Goal: Task Accomplishment & Management: Complete application form

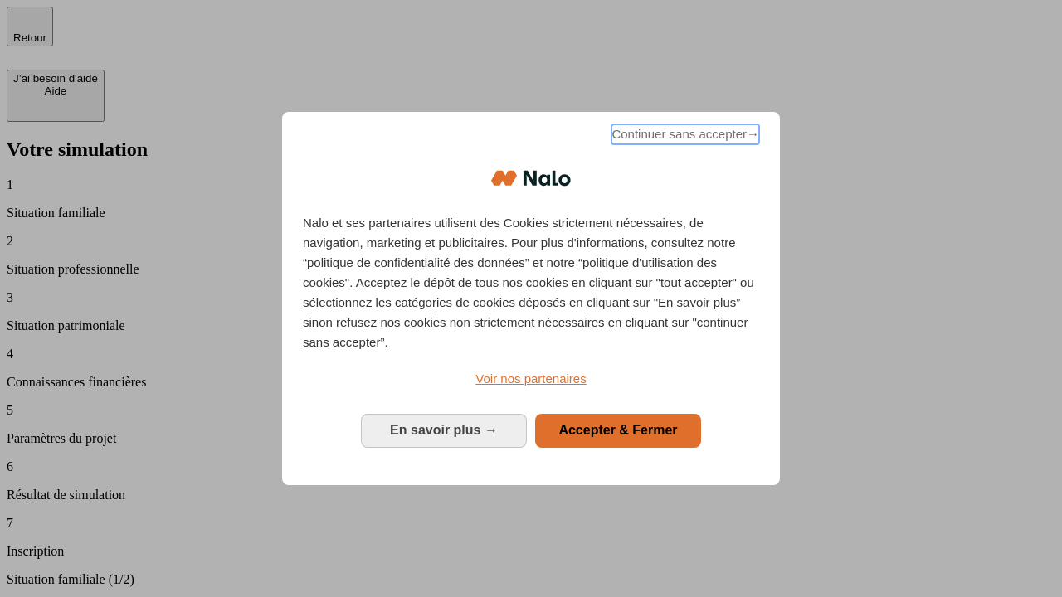
click at [684, 137] on span "Continuer sans accepter →" at bounding box center [685, 134] width 148 height 20
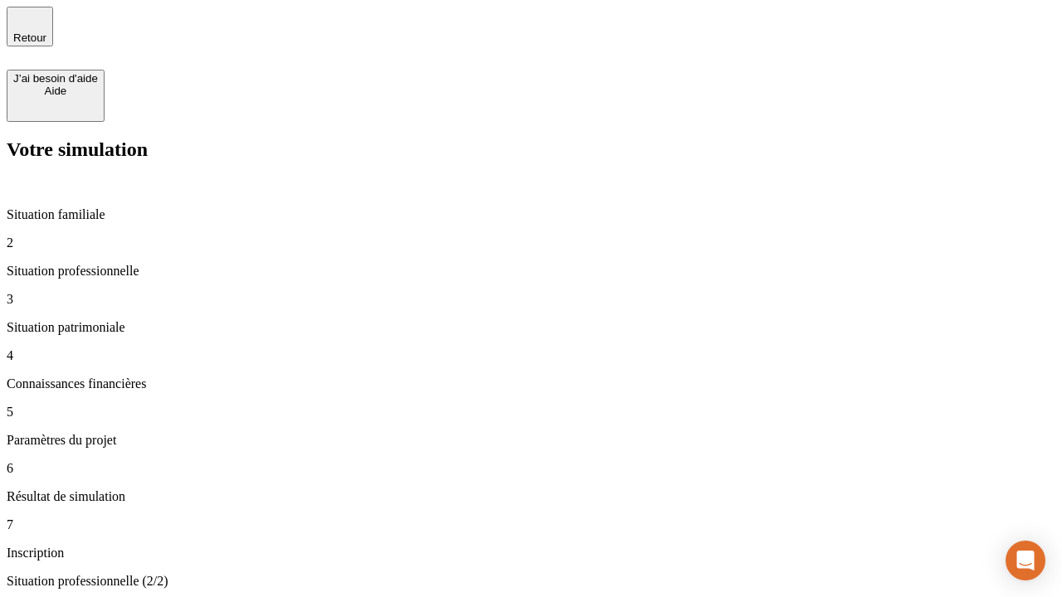
type input "30 000"
type input "40 000"
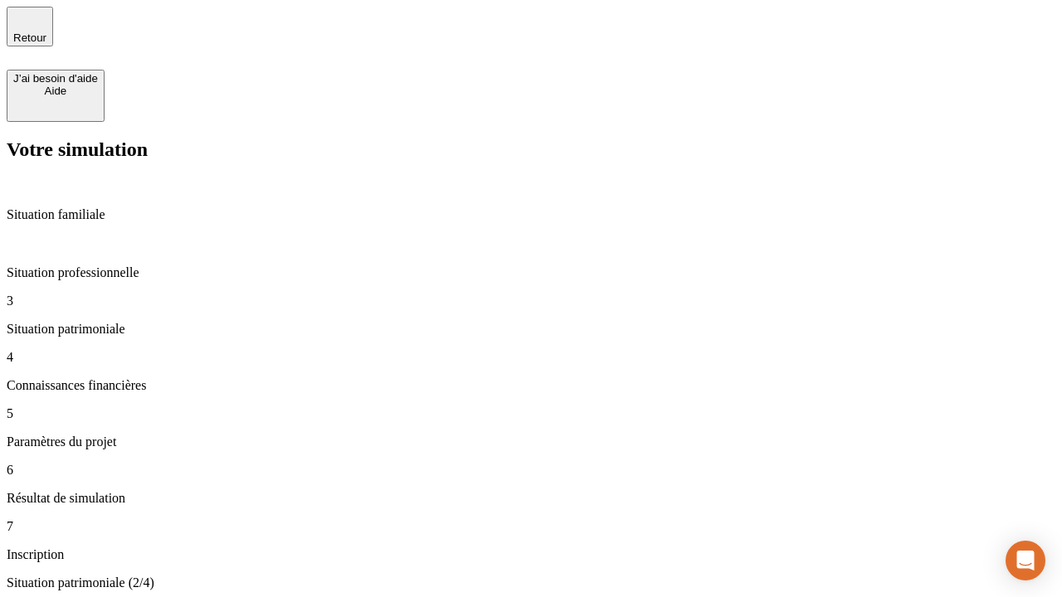
type input "1 100"
type input "20"
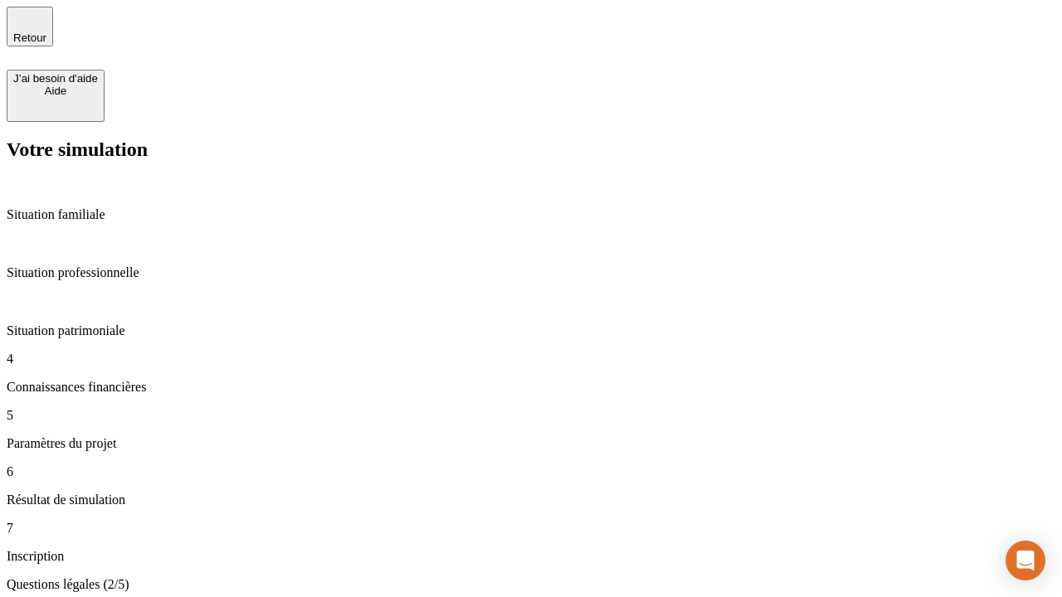
scroll to position [3, 0]
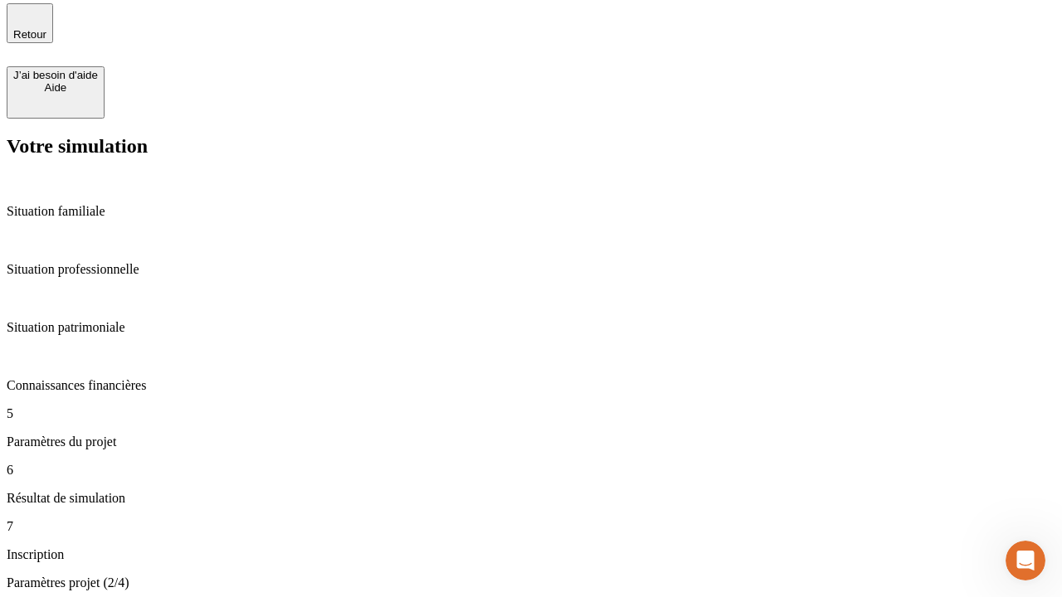
type input "40"
type input "62"
type input "50 000"
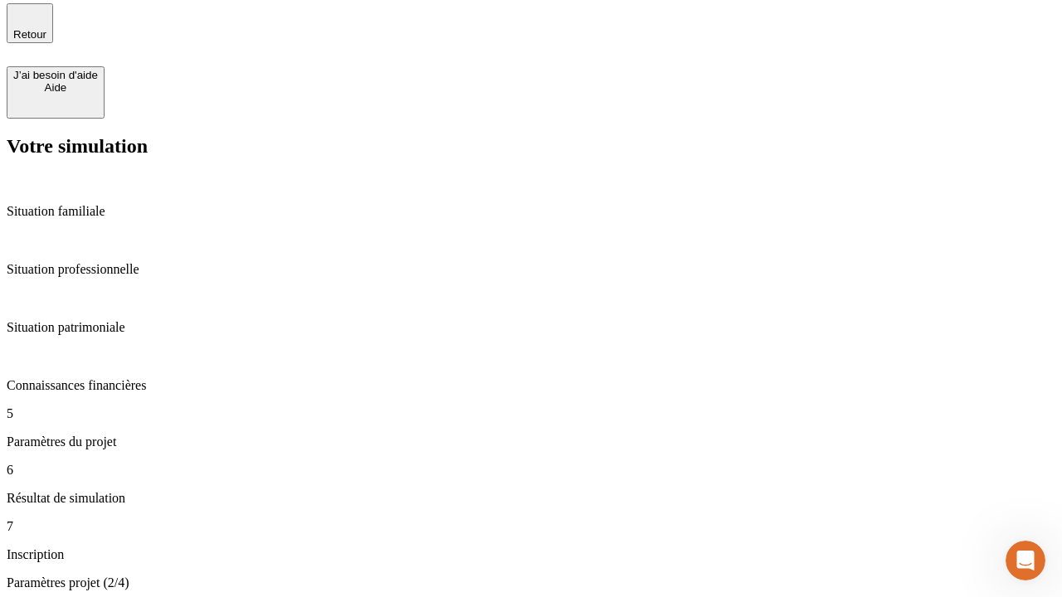
type input "640"
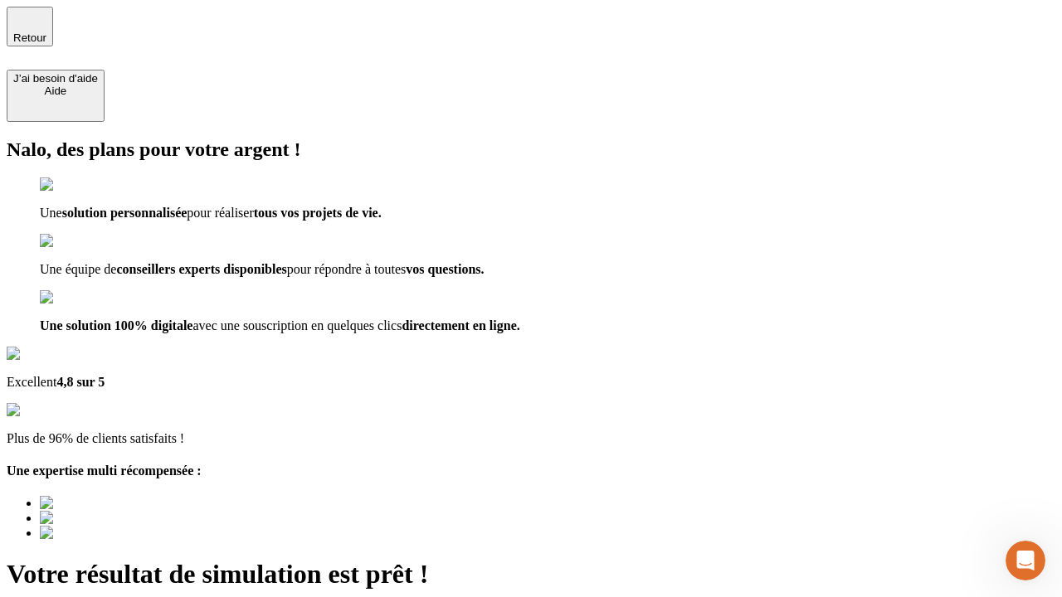
type input "[EMAIL_ADDRESS][DOMAIN_NAME]"
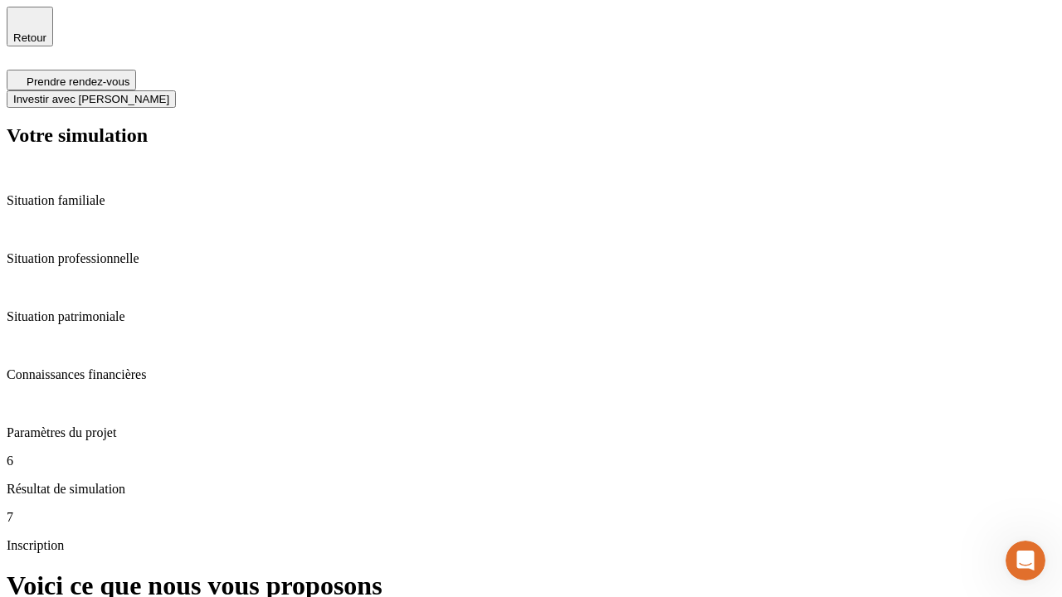
click at [169, 93] on span "Investir avec [PERSON_NAME]" at bounding box center [91, 99] width 156 height 12
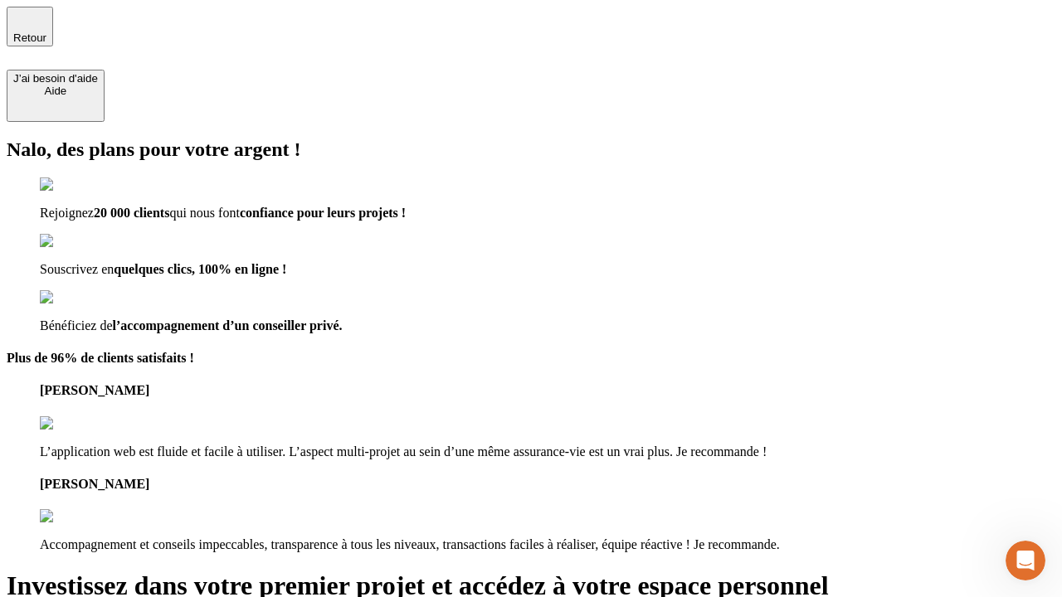
type input "[EMAIL_ADDRESS][DOMAIN_NAME]"
